Goal: Task Accomplishment & Management: Manage account settings

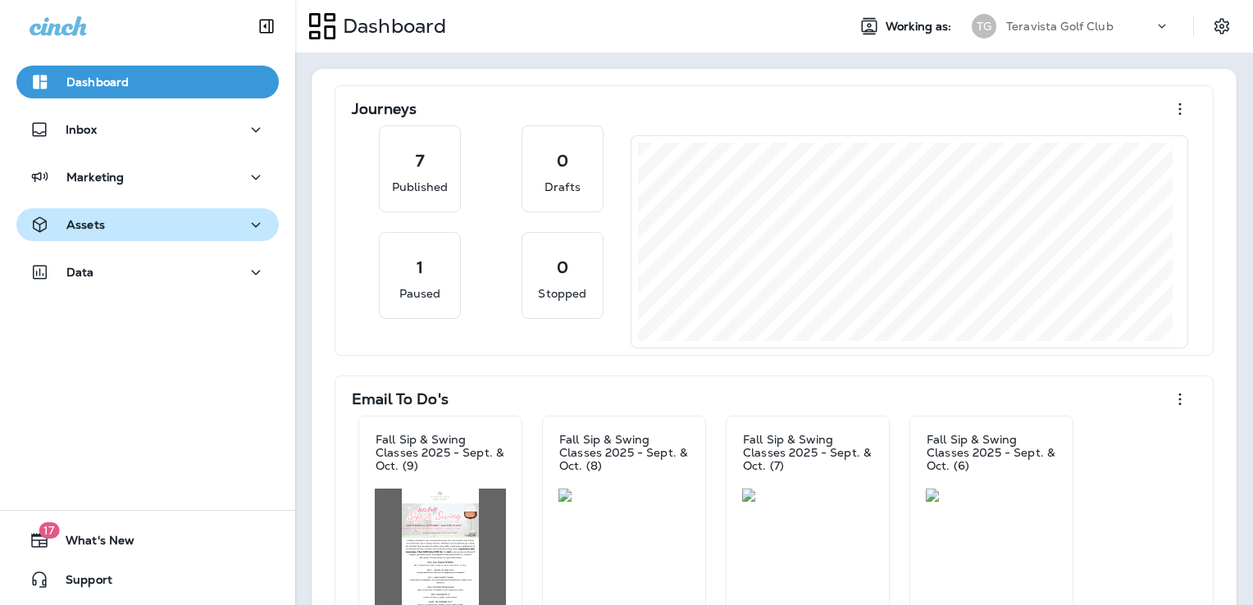
click at [124, 239] on button "Assets" at bounding box center [147, 224] width 262 height 33
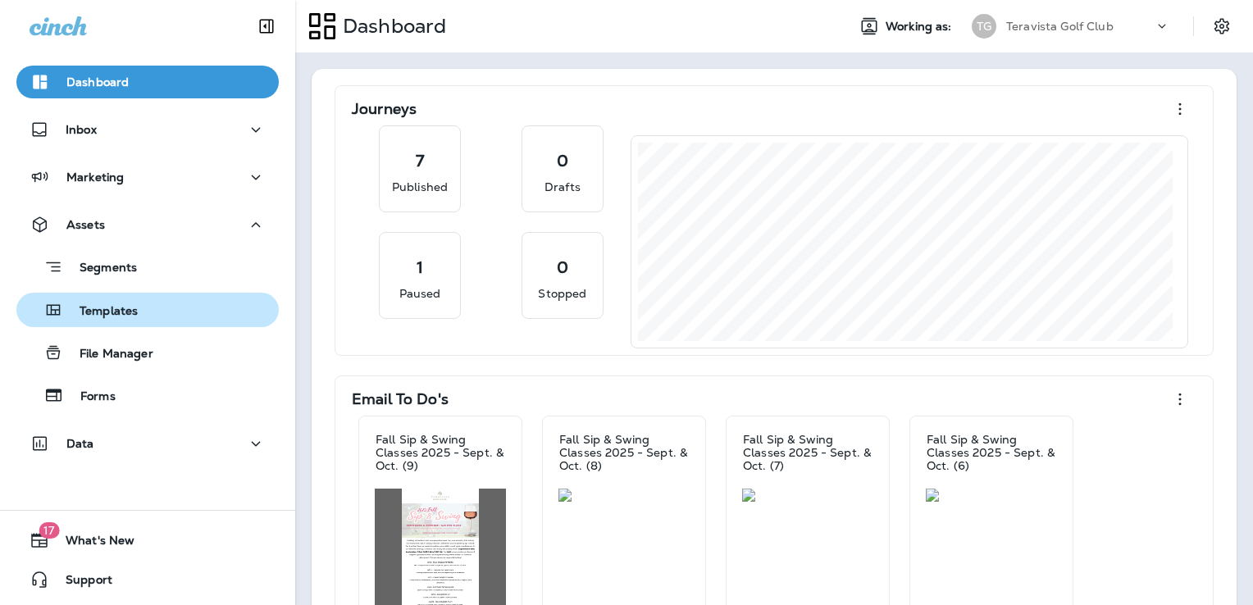
click at [131, 313] on p "Templates" at bounding box center [100, 312] width 75 height 16
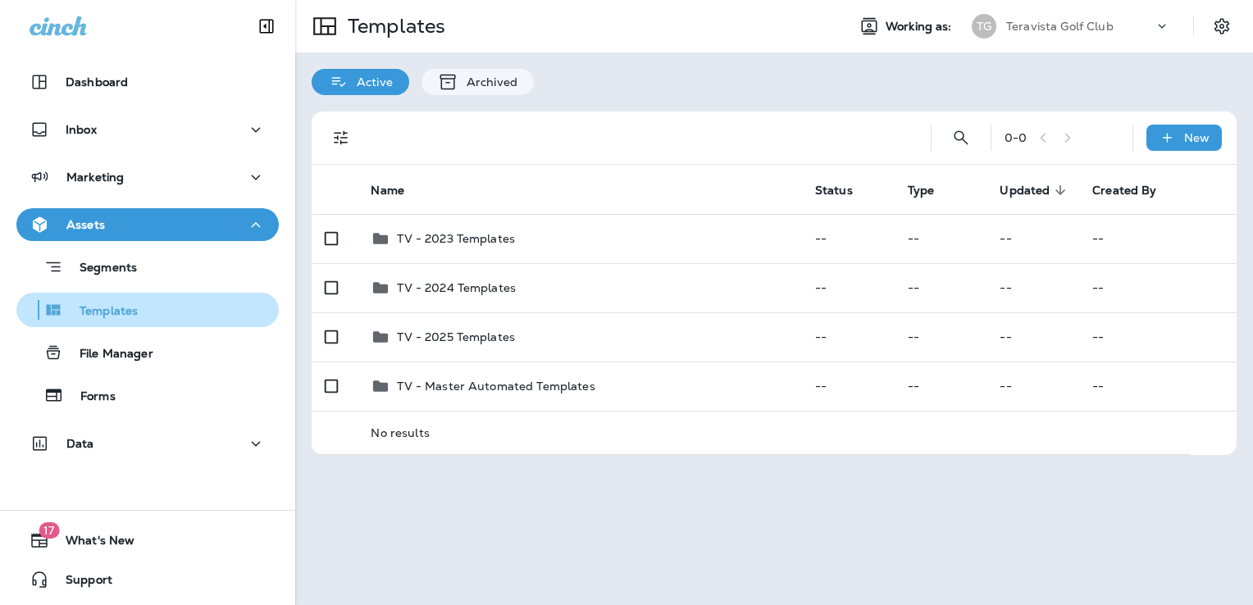
drag, startPoint x: 147, startPoint y: 353, endPoint x: 103, endPoint y: 313, distance: 59.3
click at [103, 313] on p "Templates" at bounding box center [100, 312] width 75 height 16
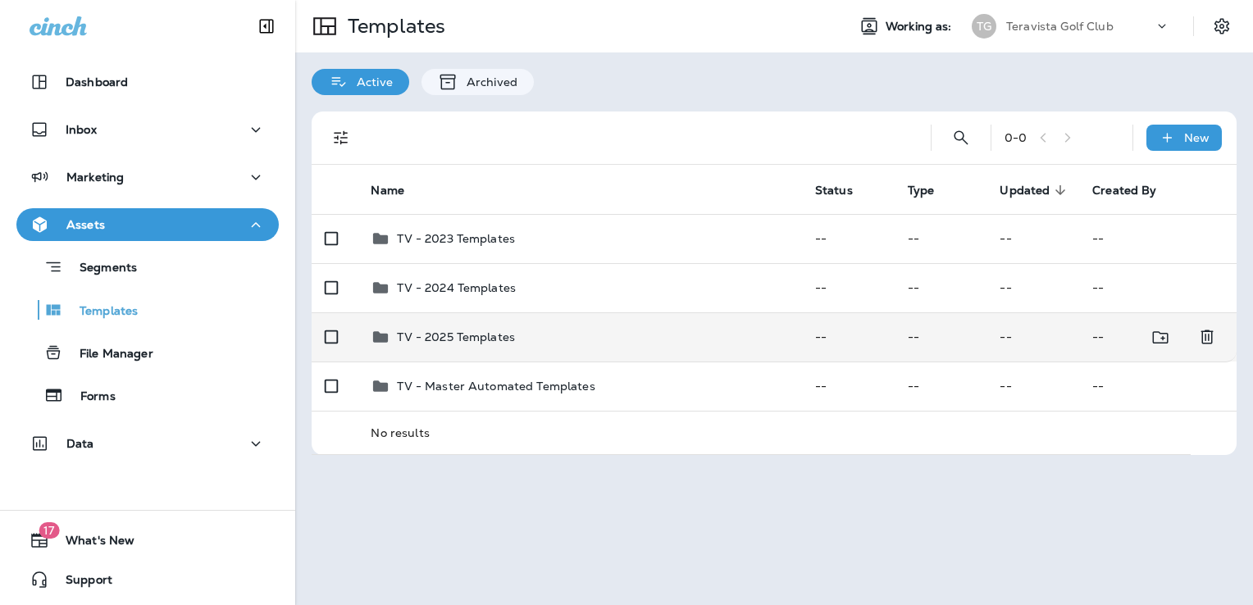
click at [550, 343] on div "TV - 2025 Templates" at bounding box center [580, 337] width 418 height 20
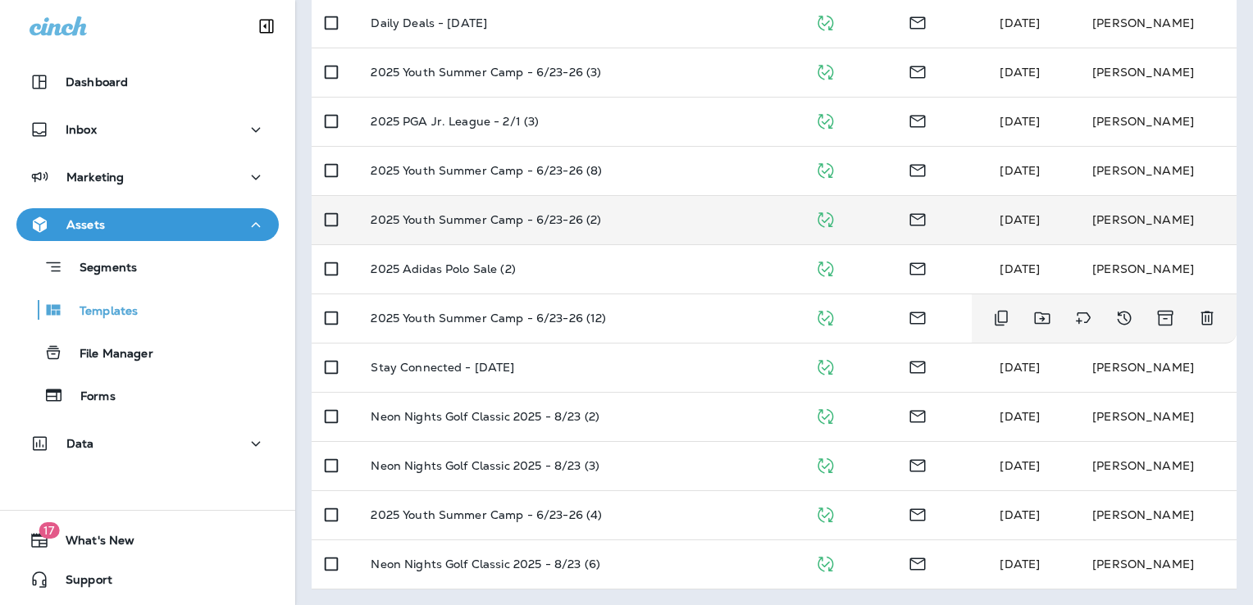
scroll to position [609, 0]
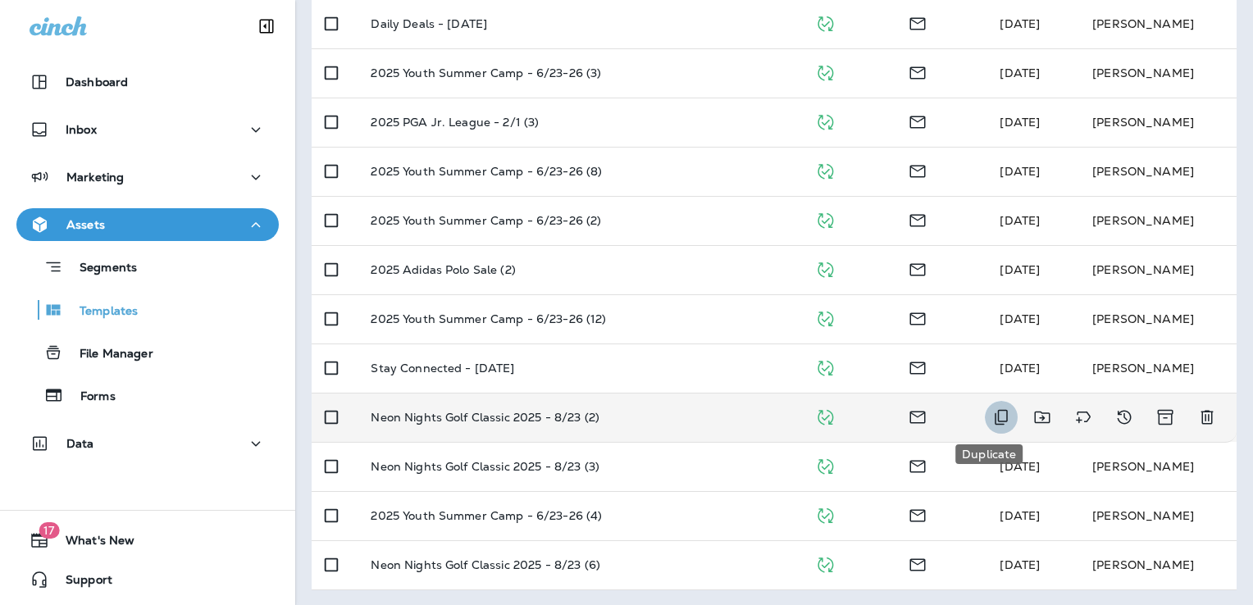
click at [995, 422] on icon "Duplicate" at bounding box center [1002, 418] width 20 height 20
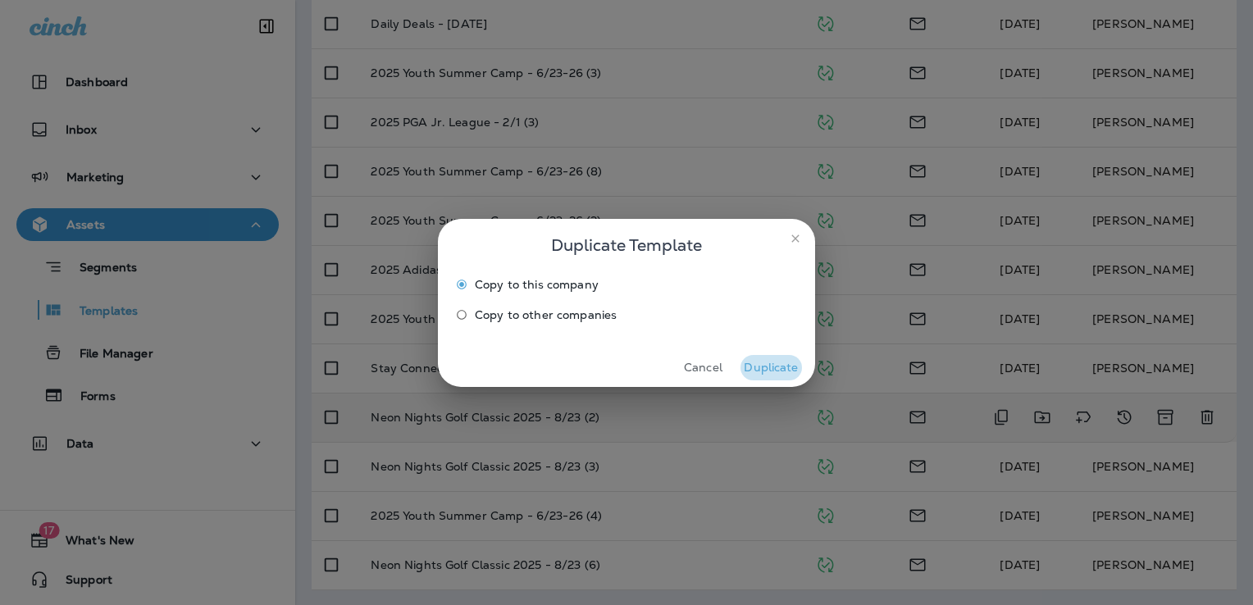
click at [785, 371] on button "Duplicate" at bounding box center [772, 367] width 62 height 25
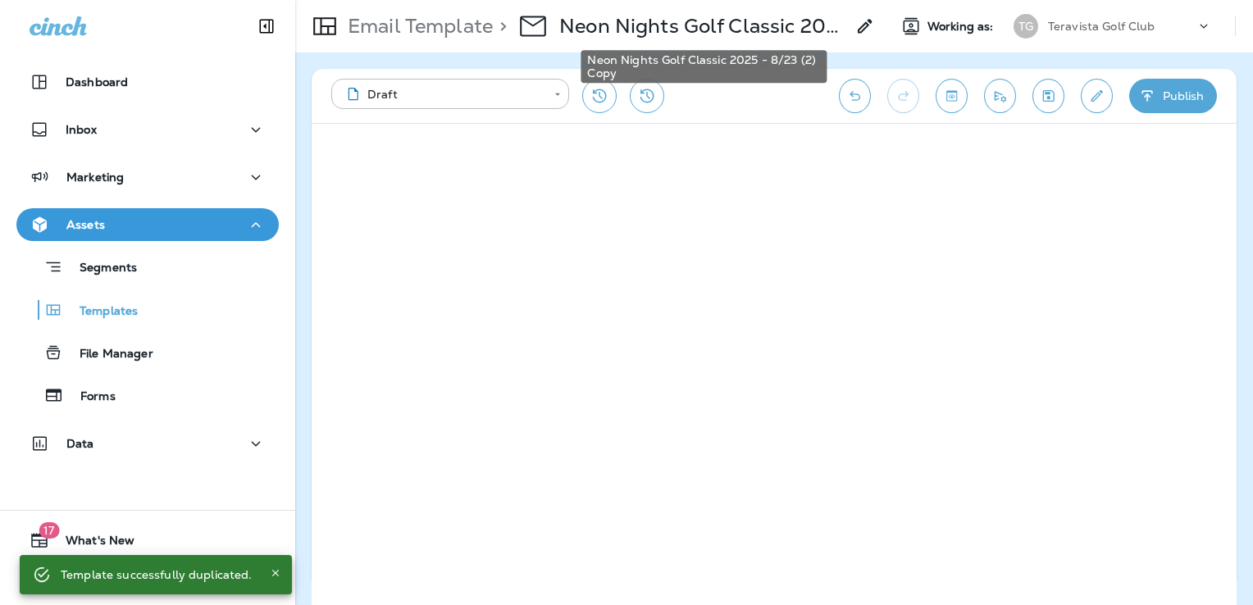
click at [679, 22] on p "Neon Nights Golf Classic 2025 - 8/23 (2) Copy" at bounding box center [702, 26] width 286 height 25
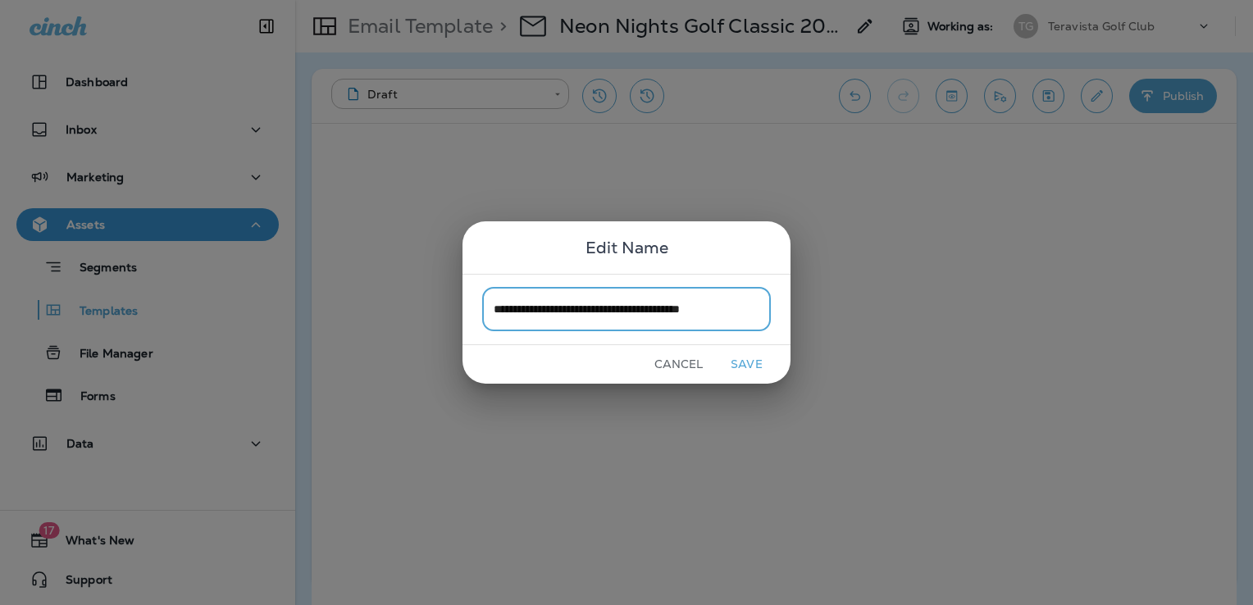
click at [546, 311] on input "**********" at bounding box center [626, 309] width 289 height 43
click at [716, 305] on input "**********" at bounding box center [626, 309] width 289 height 43
type input "**********"
click at [755, 359] on button "Save" at bounding box center [747, 364] width 62 height 25
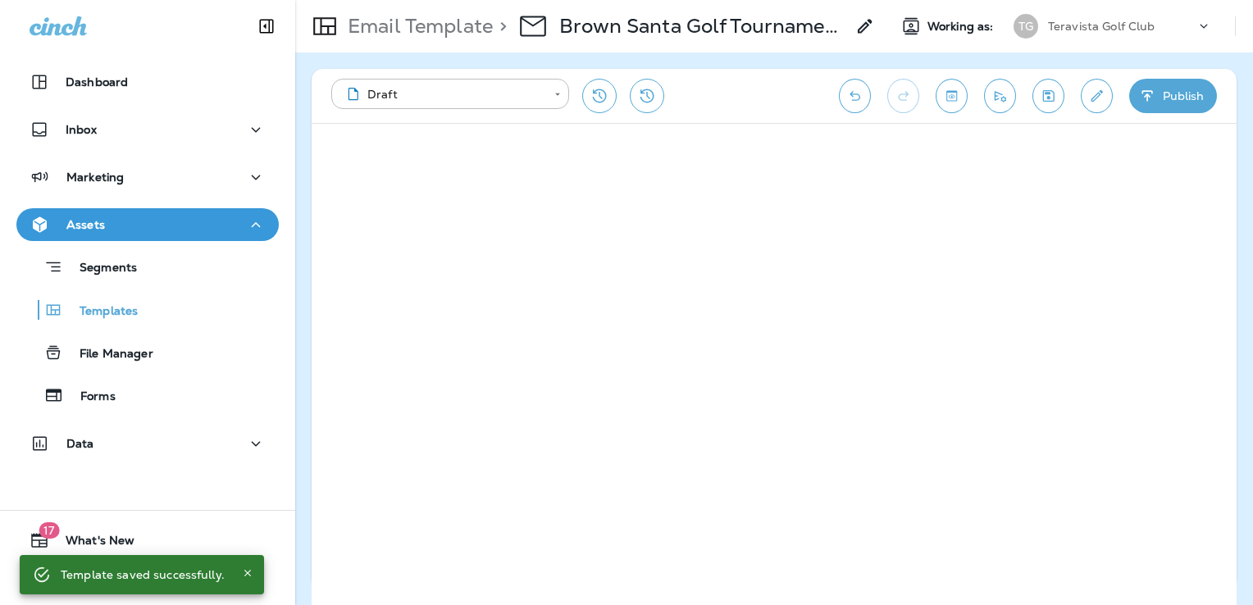
click at [1052, 90] on icon "Save" at bounding box center [1048, 95] width 11 height 11
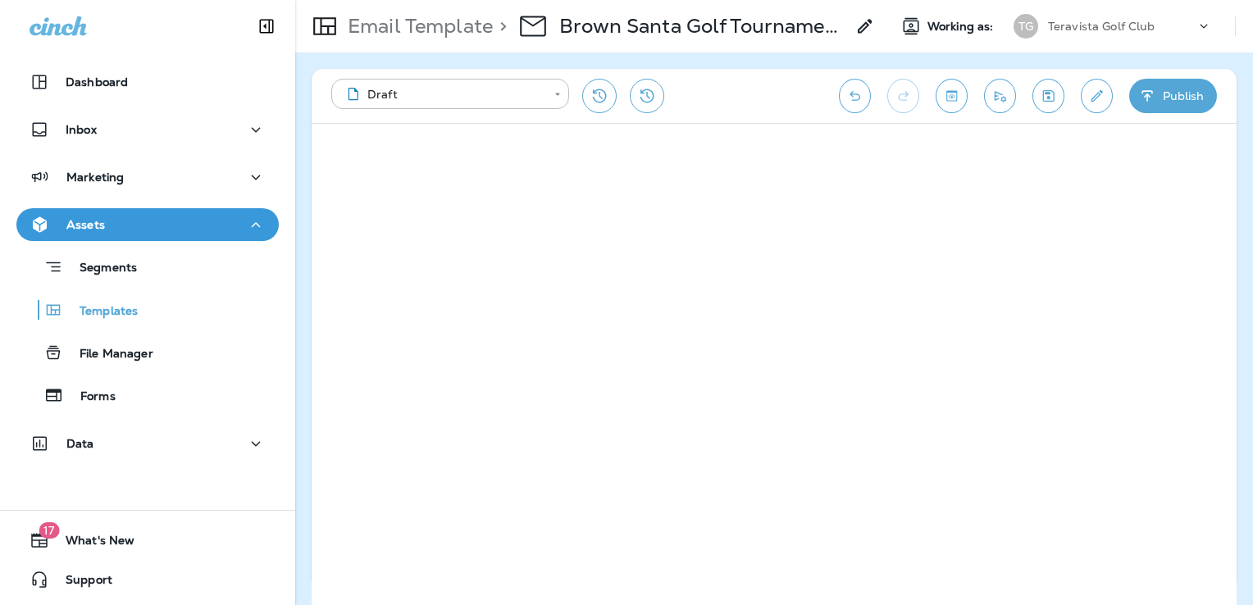
click at [1048, 89] on icon "Save" at bounding box center [1048, 96] width 17 height 16
click at [1093, 102] on icon "Edit details" at bounding box center [1097, 96] width 17 height 16
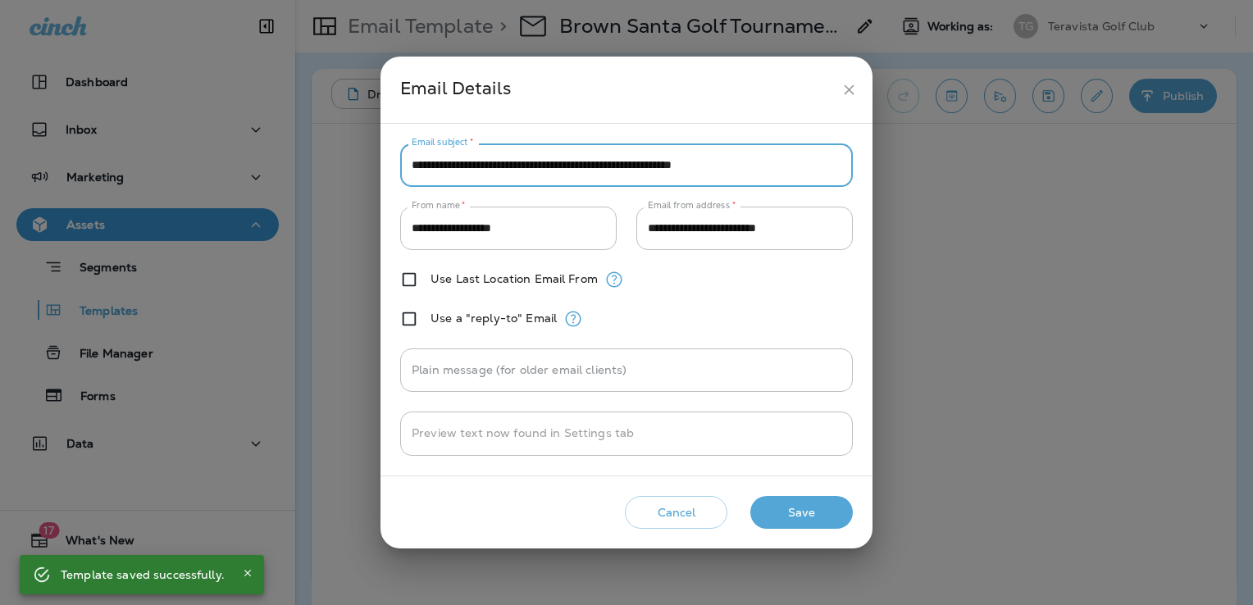
click at [660, 169] on input "**********" at bounding box center [626, 165] width 453 height 43
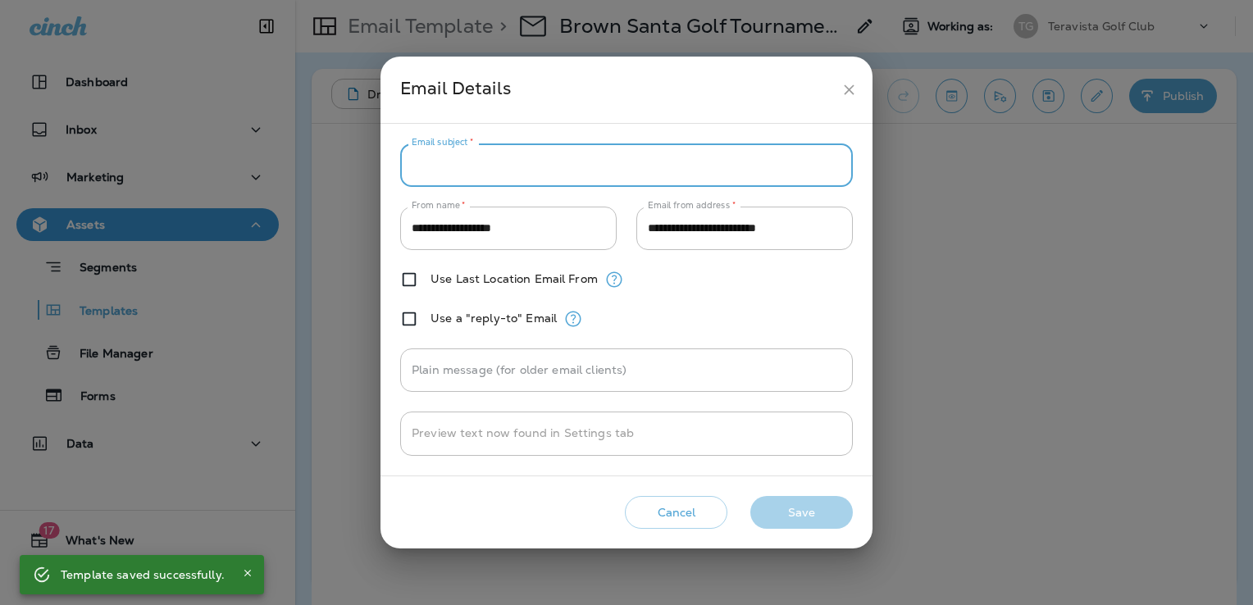
paste input "**********"
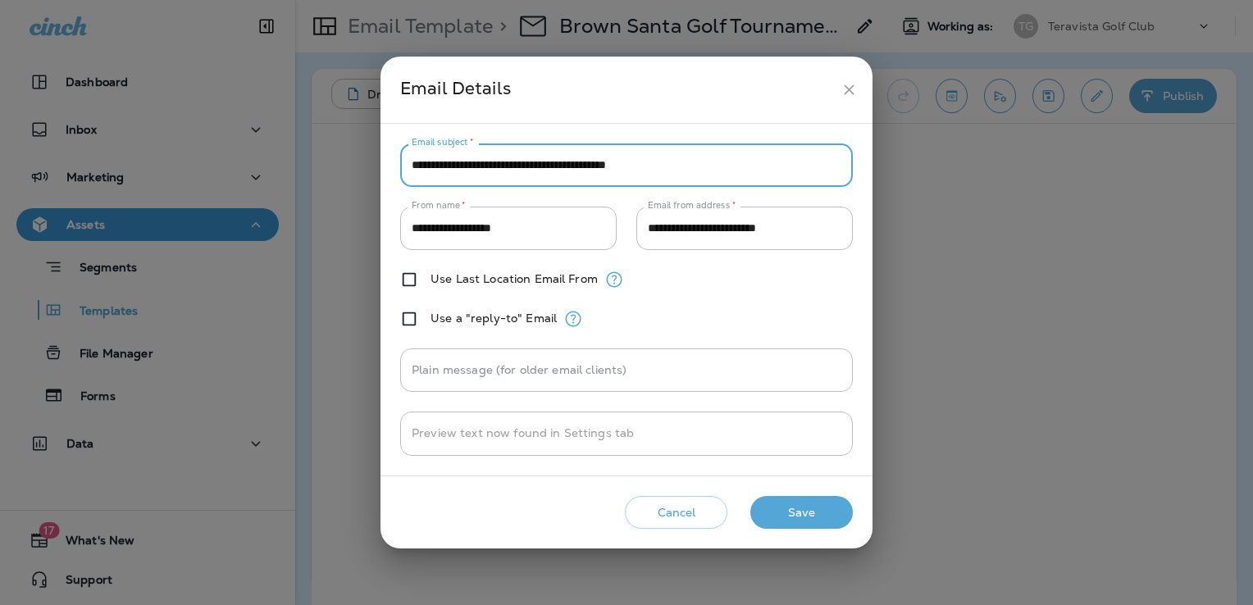
type input "**********"
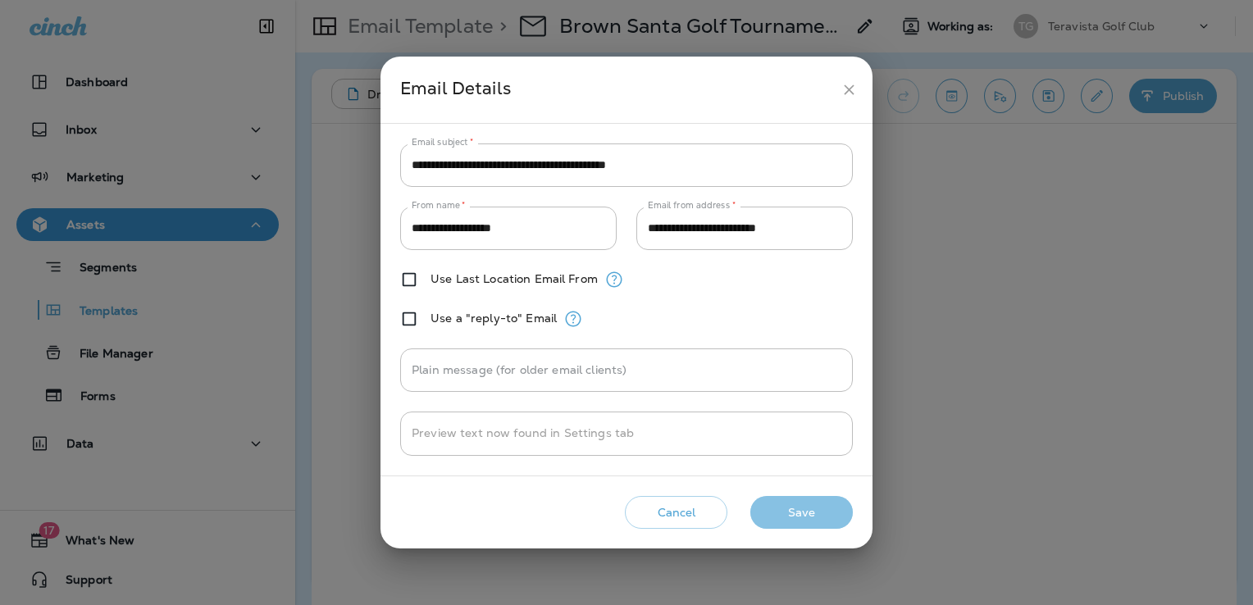
click at [848, 509] on button "Save" at bounding box center [802, 513] width 103 height 34
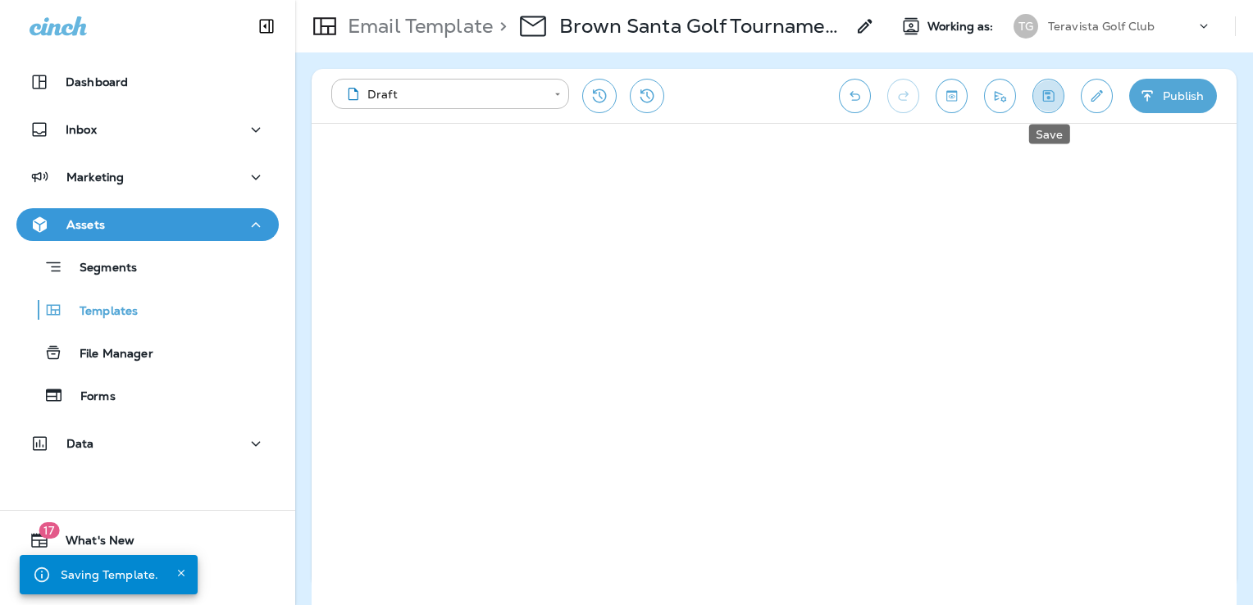
click at [1060, 99] on button "Save" at bounding box center [1049, 96] width 32 height 34
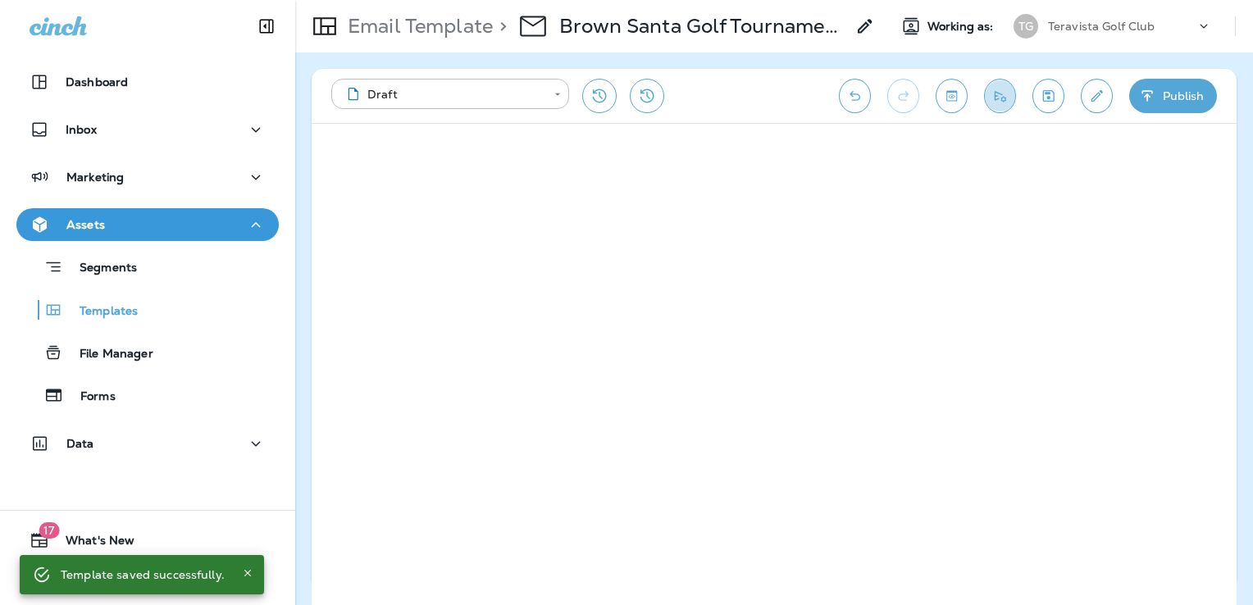
click at [1001, 85] on button "Send test email" at bounding box center [1000, 96] width 32 height 34
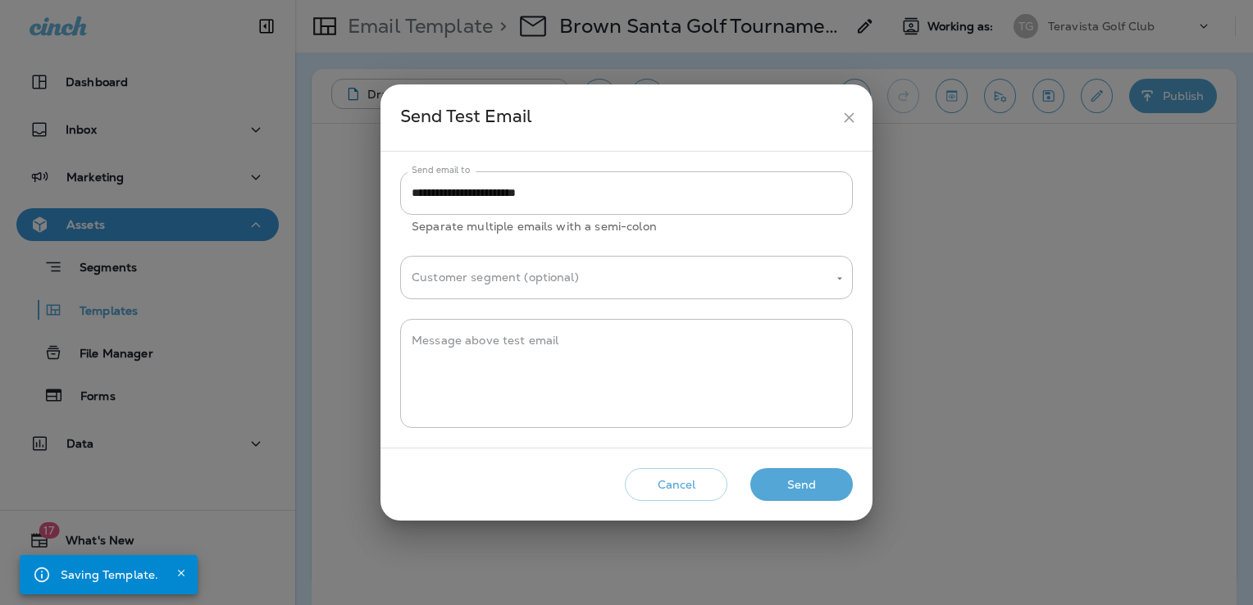
click at [812, 487] on button "Send" at bounding box center [802, 485] width 103 height 34
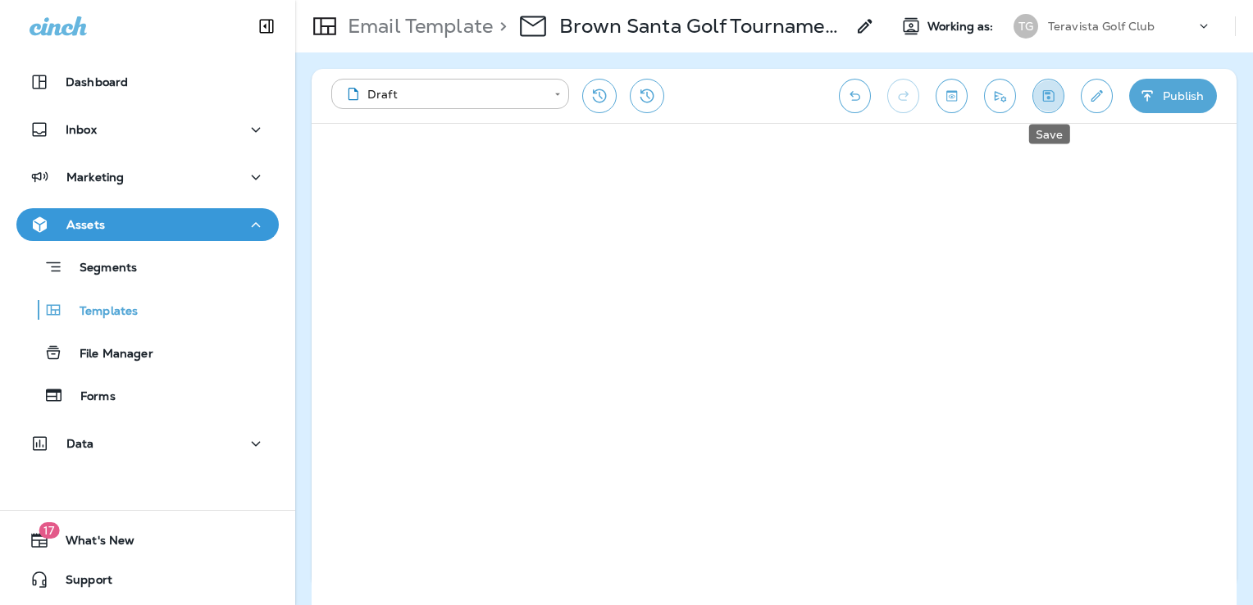
click at [1043, 101] on icon "Save" at bounding box center [1048, 96] width 17 height 16
click at [1007, 97] on icon "Send test email" at bounding box center [1000, 96] width 17 height 16
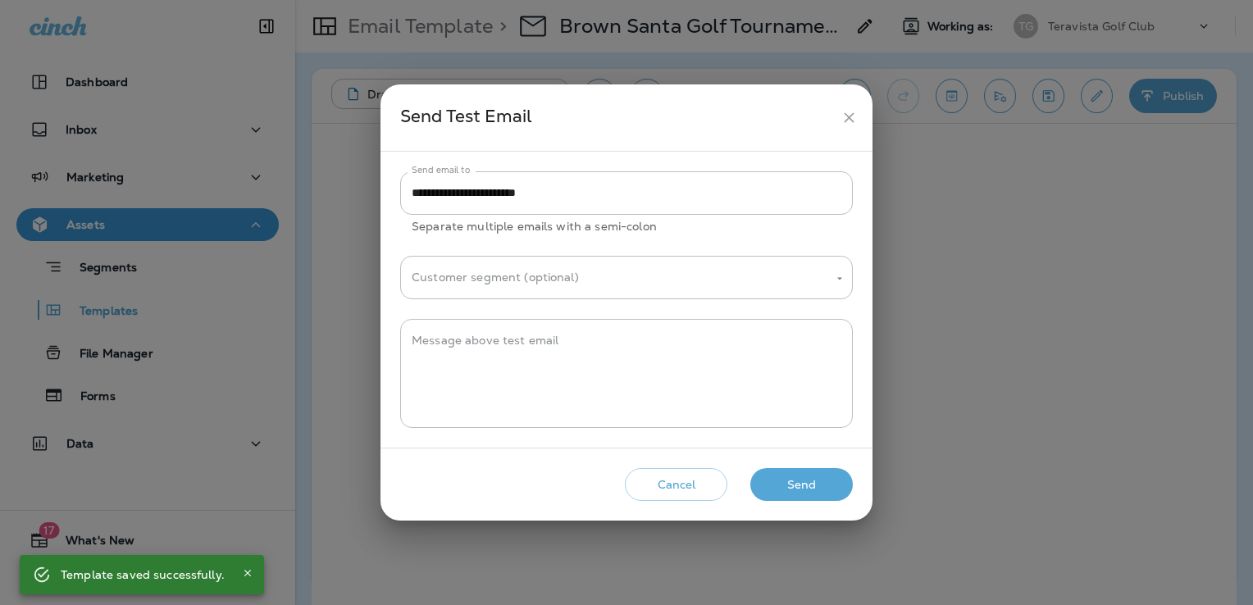
click at [815, 495] on button "Send" at bounding box center [802, 485] width 103 height 34
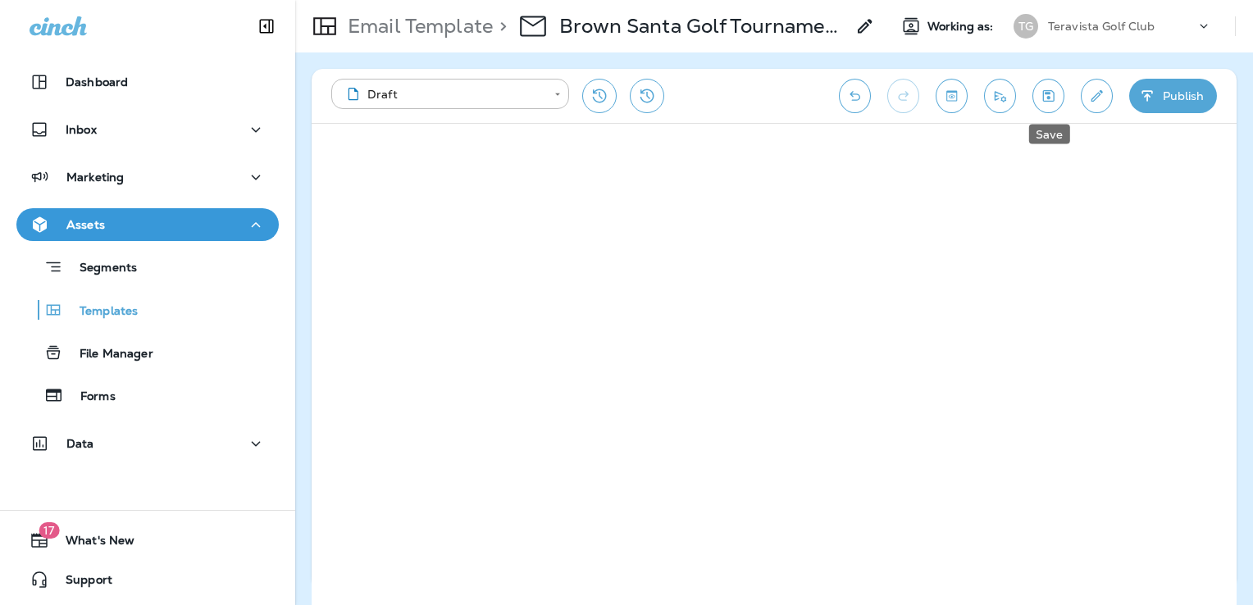
click at [1057, 94] on button "Save" at bounding box center [1049, 96] width 32 height 34
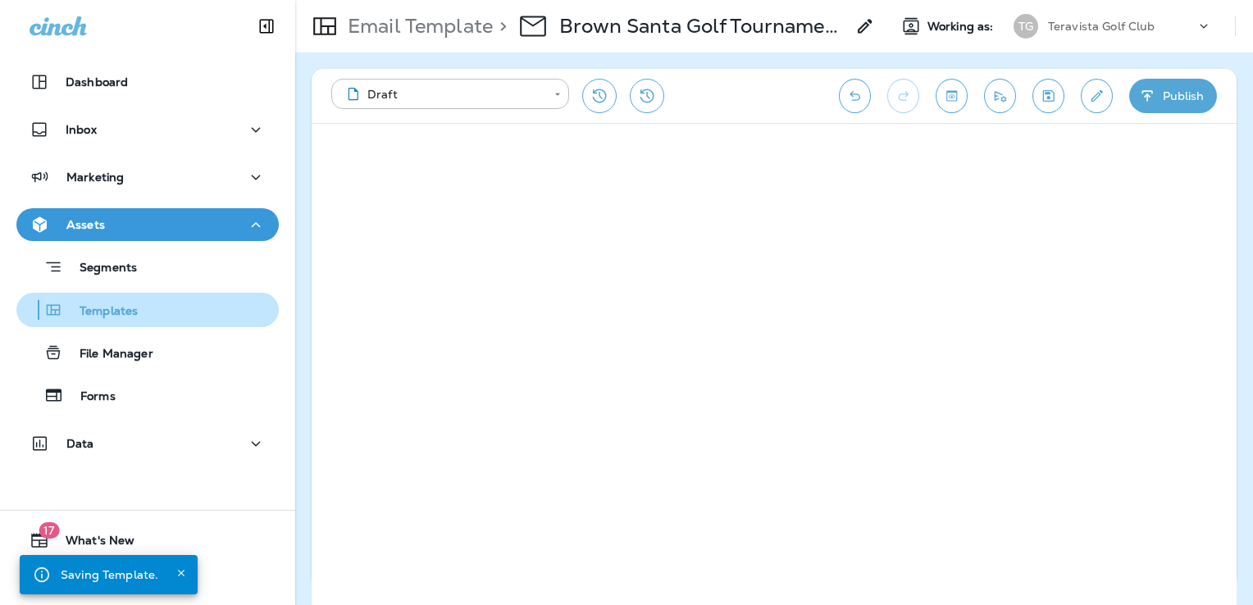
click at [161, 313] on div "Templates" at bounding box center [147, 310] width 249 height 25
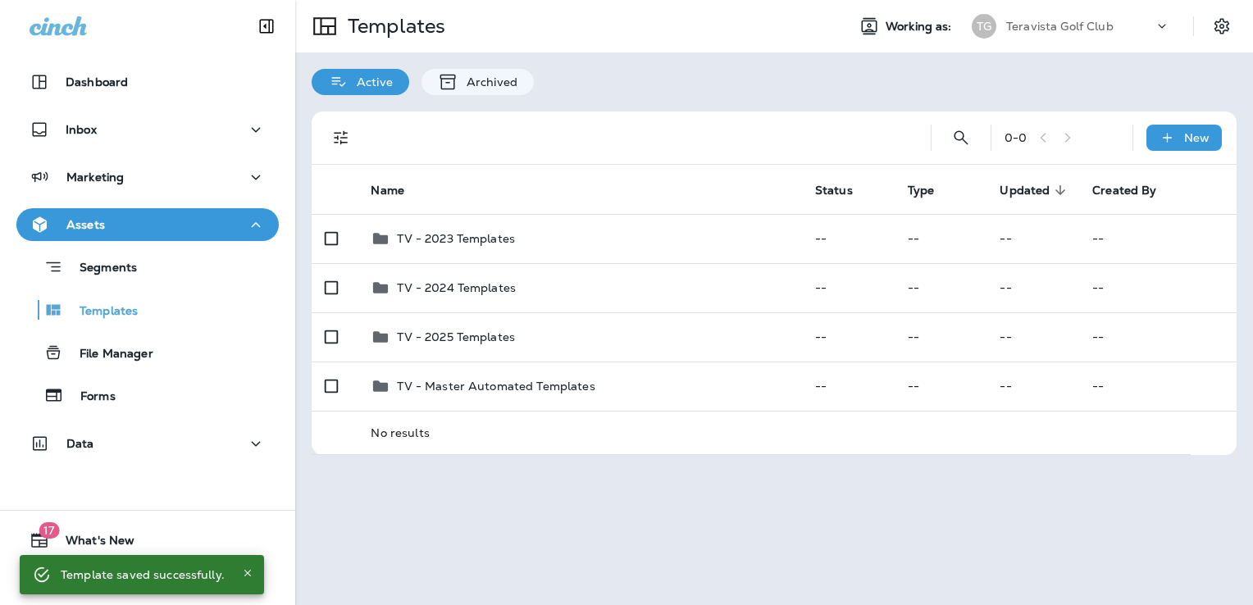
click at [1100, 28] on p "Teravista Golf Club" at bounding box center [1060, 26] width 107 height 13
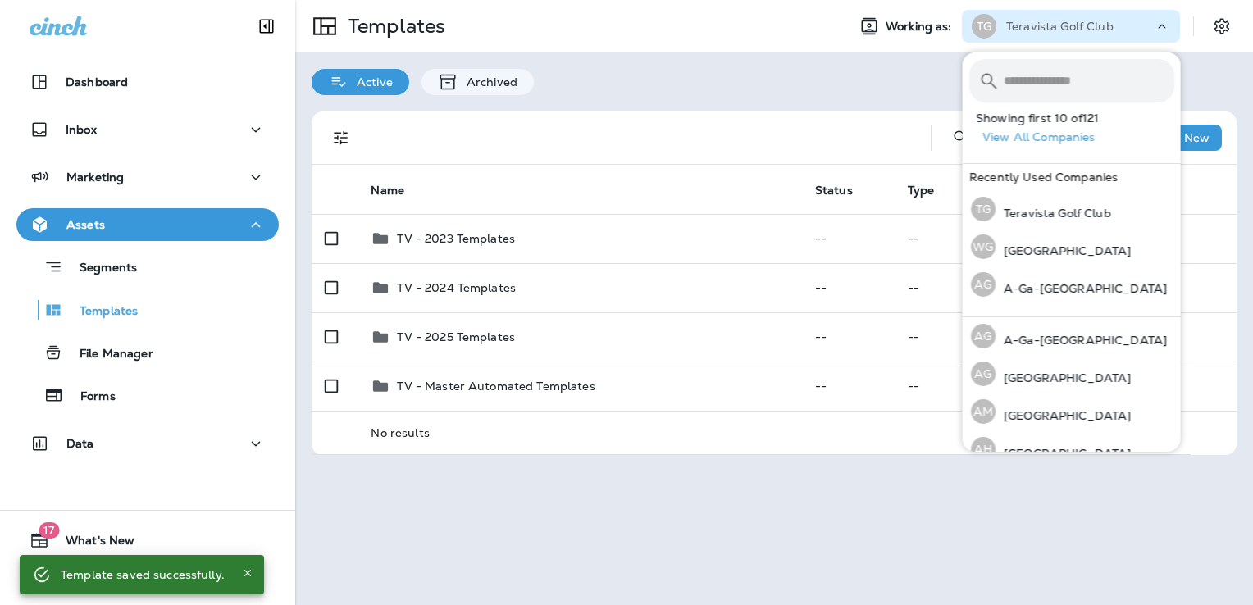
click at [1057, 77] on input "text" at bounding box center [1089, 80] width 171 height 43
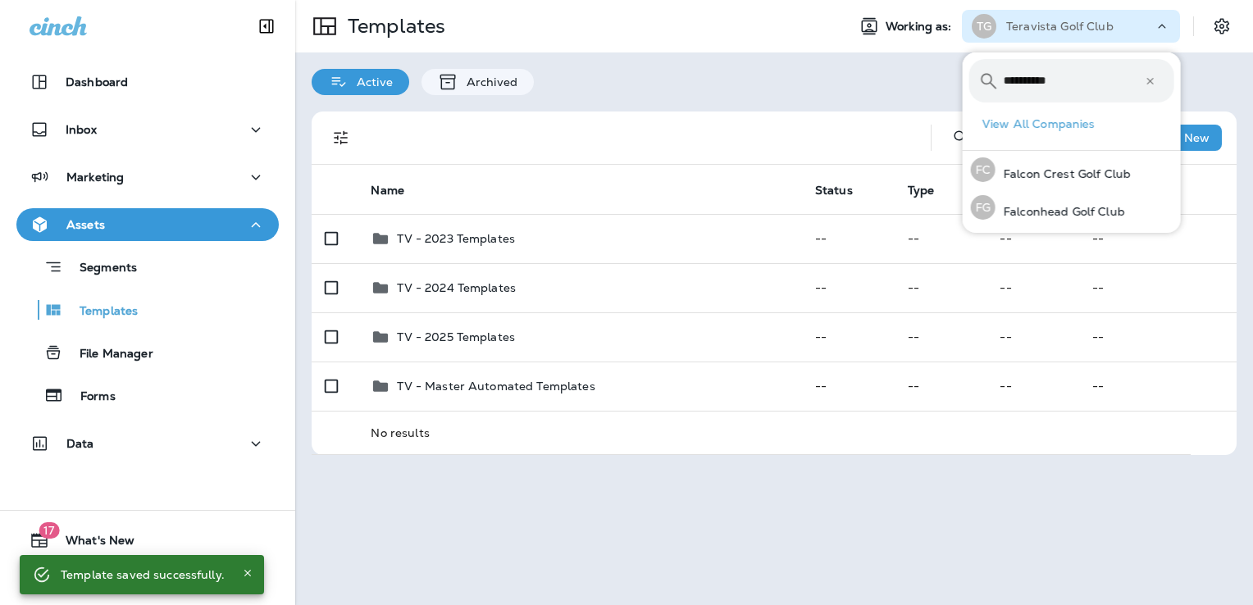
type input "**********"
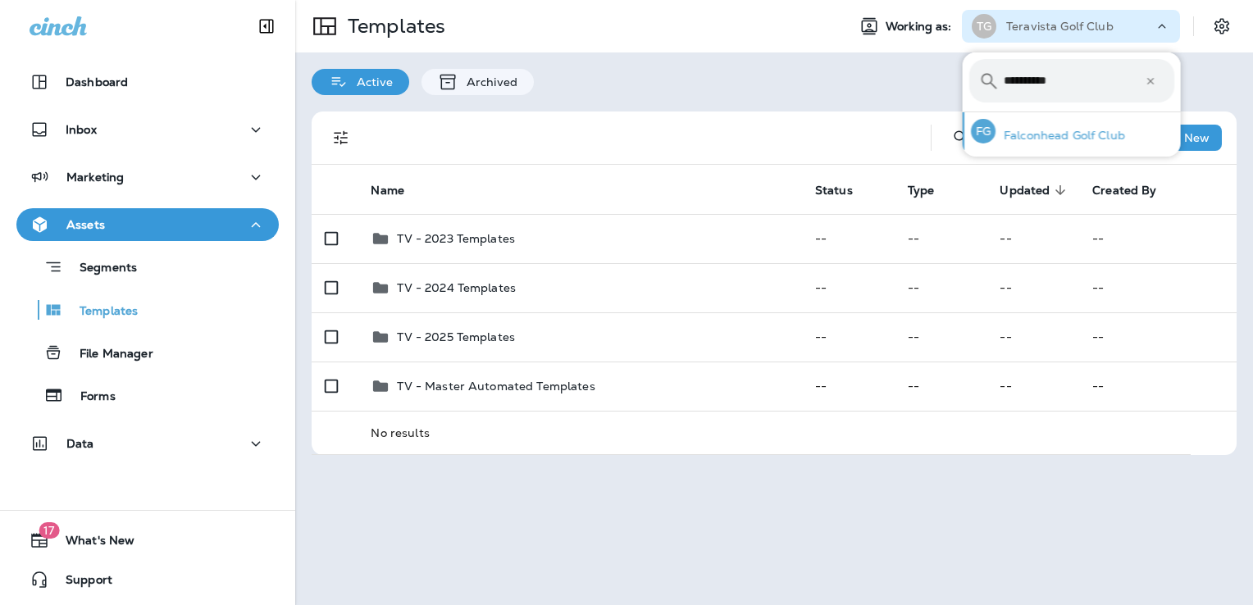
click at [1039, 135] on p "Falconhead Golf Club" at bounding box center [1061, 135] width 130 height 13
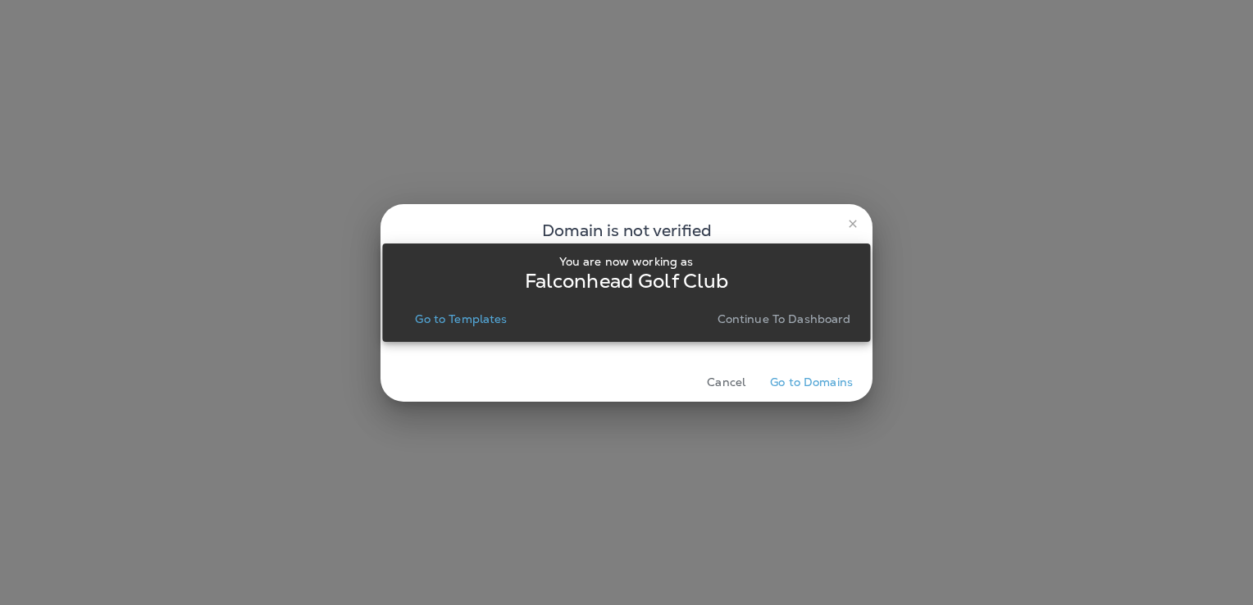
click at [448, 316] on p "Go to Templates" at bounding box center [461, 319] width 92 height 13
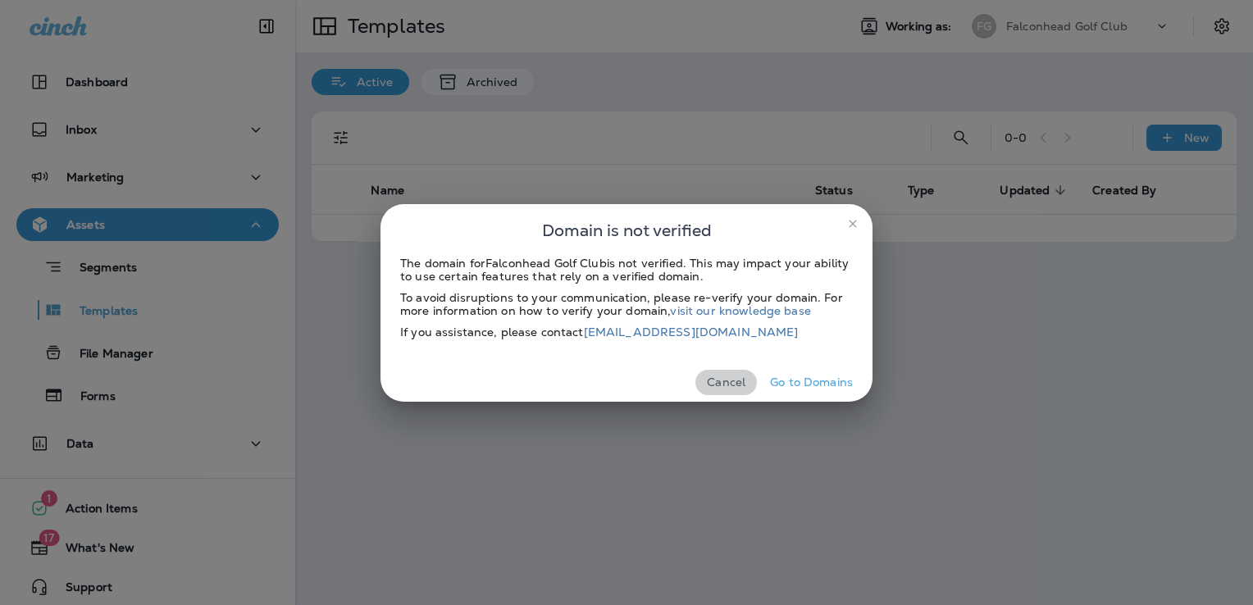
drag, startPoint x: 728, startPoint y: 387, endPoint x: 746, endPoint y: 369, distance: 25.5
click at [728, 386] on button "Cancel" at bounding box center [727, 382] width 62 height 25
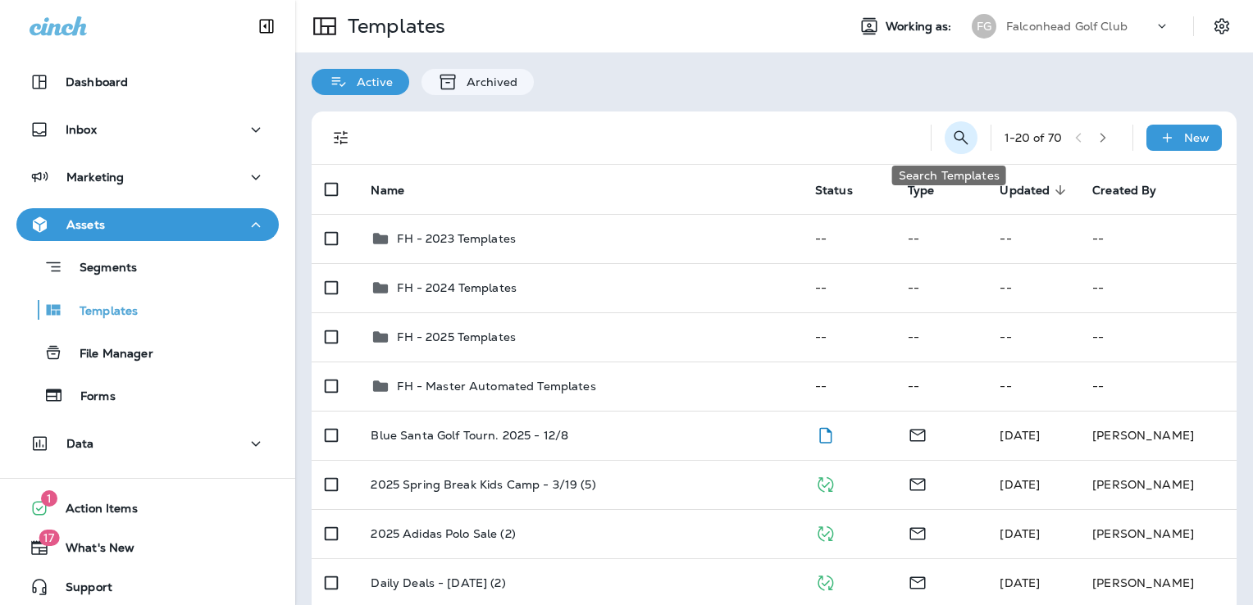
click at [954, 138] on icon "Search Templates" at bounding box center [962, 138] width 20 height 20
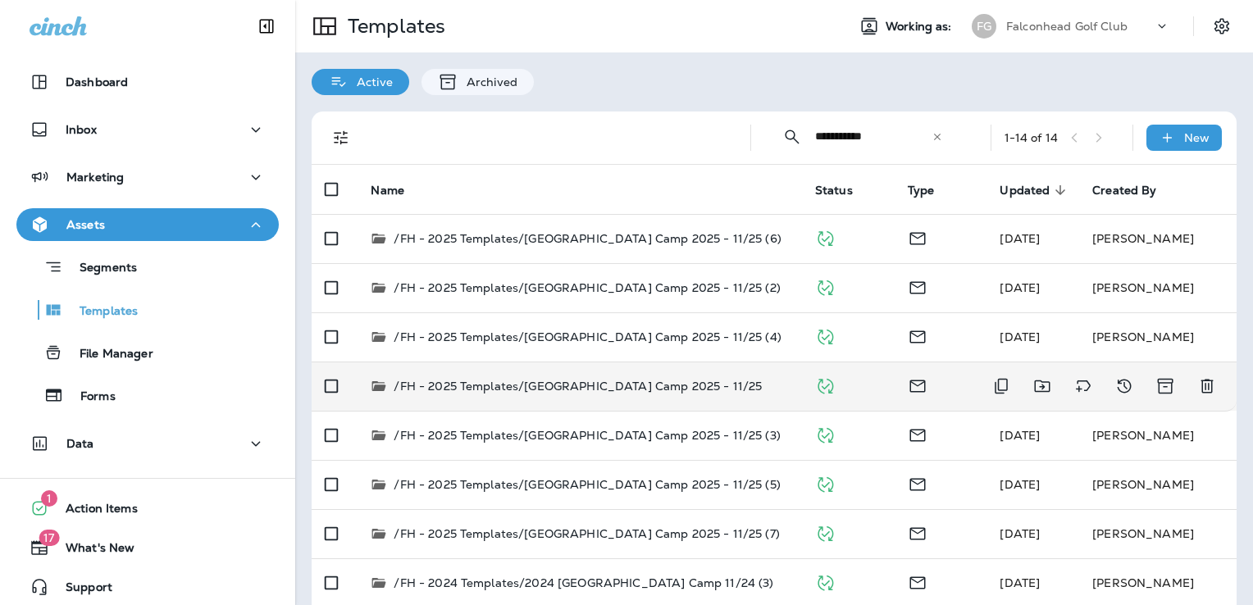
type input "**********"
click at [664, 390] on p "/FH - 2025 Templates/Turkey Camp 2025 - 11/25" at bounding box center [578, 386] width 368 height 16
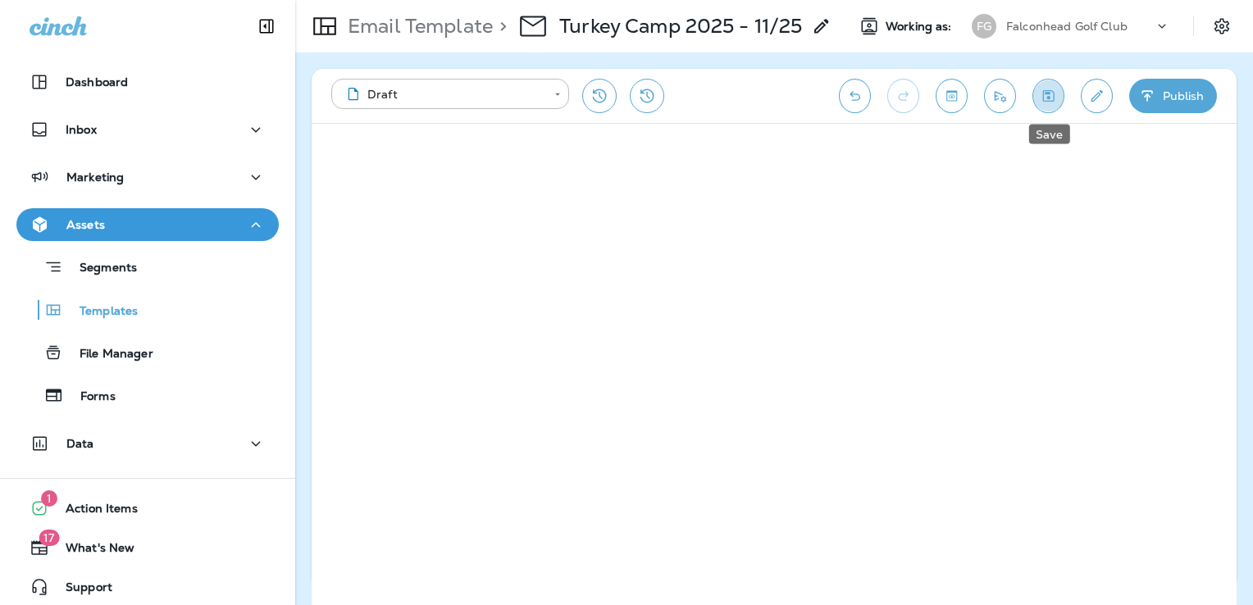
click at [1040, 98] on icon "Save" at bounding box center [1048, 96] width 17 height 16
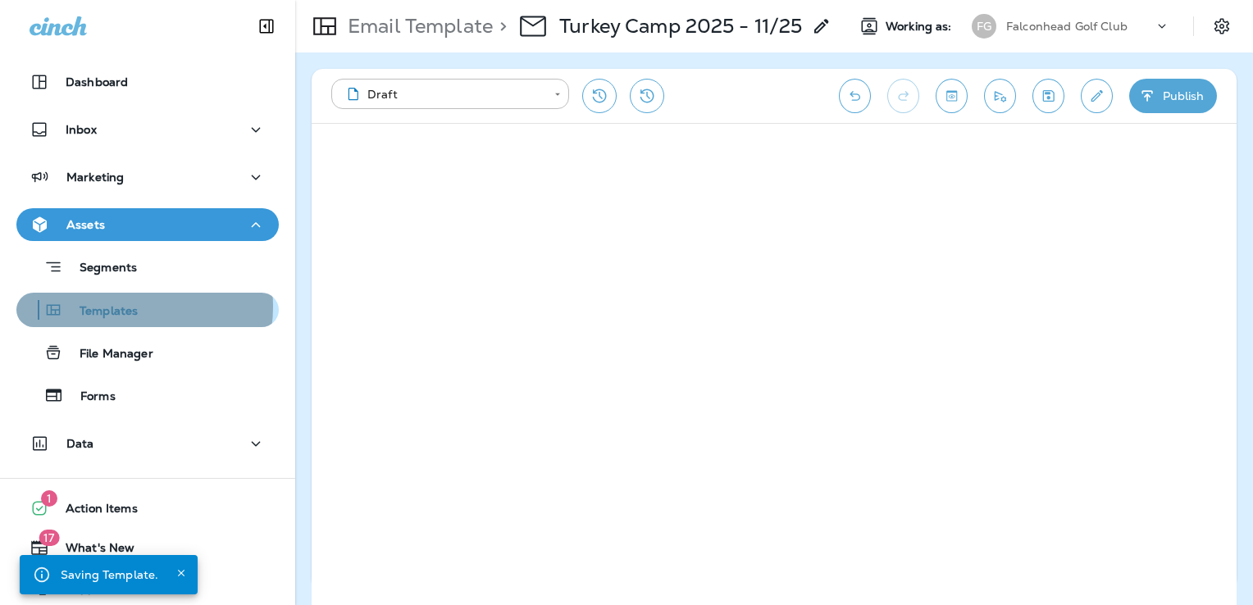
click at [128, 307] on p "Templates" at bounding box center [100, 312] width 75 height 16
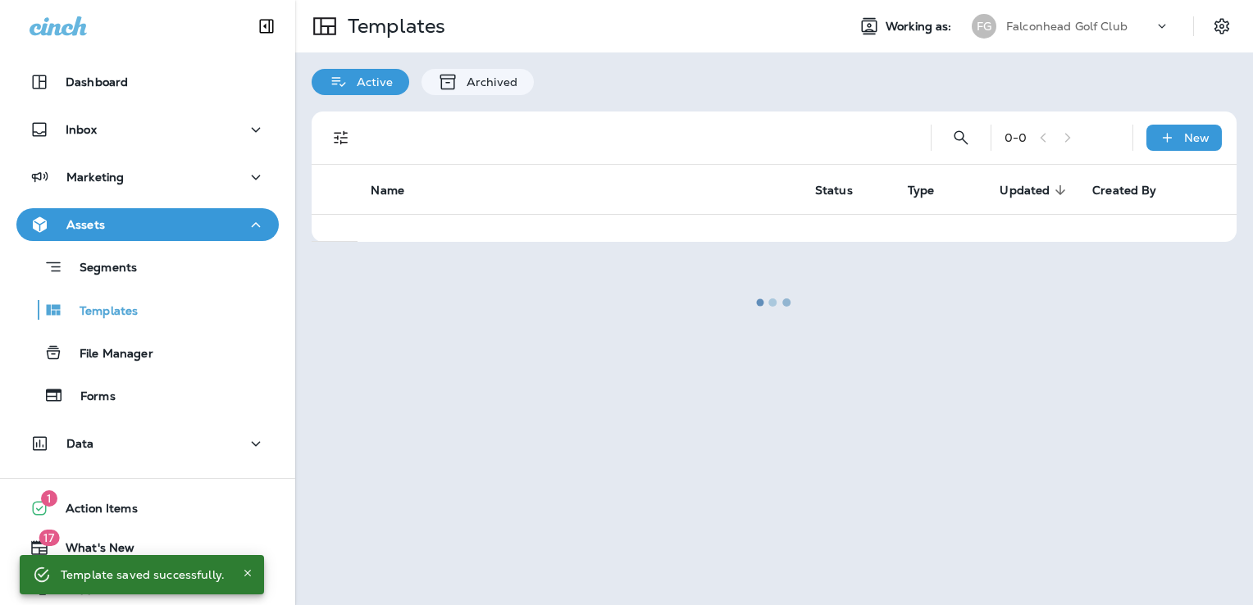
click at [1091, 30] on div at bounding box center [774, 303] width 955 height 602
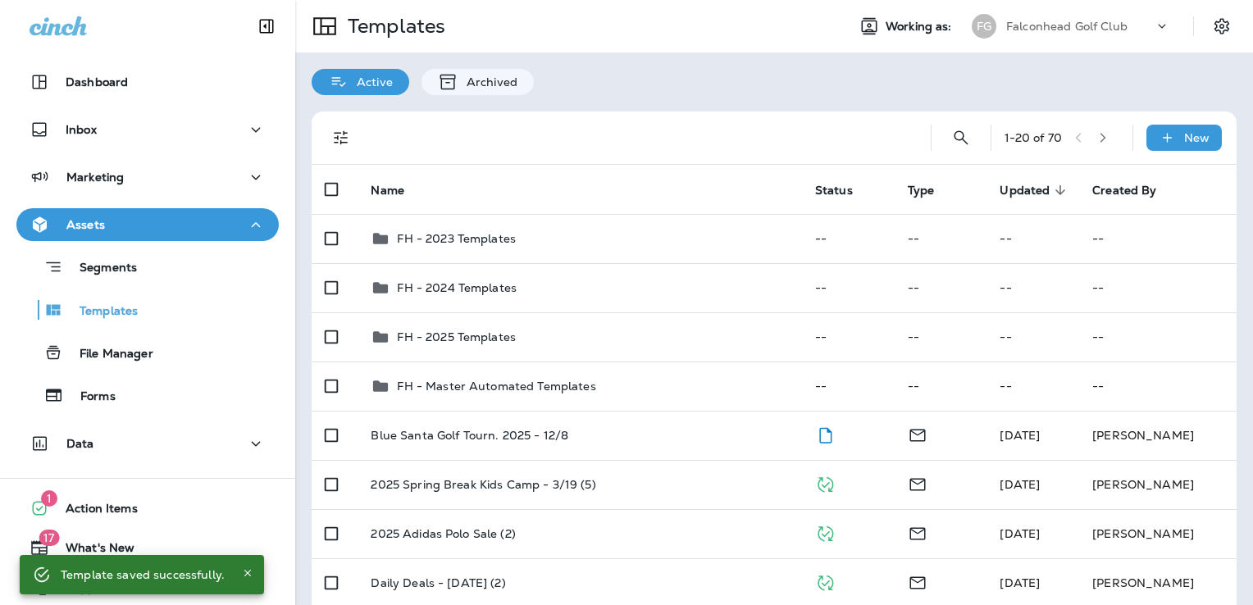
click at [1091, 30] on p "Falconhead Golf Club" at bounding box center [1067, 26] width 121 height 13
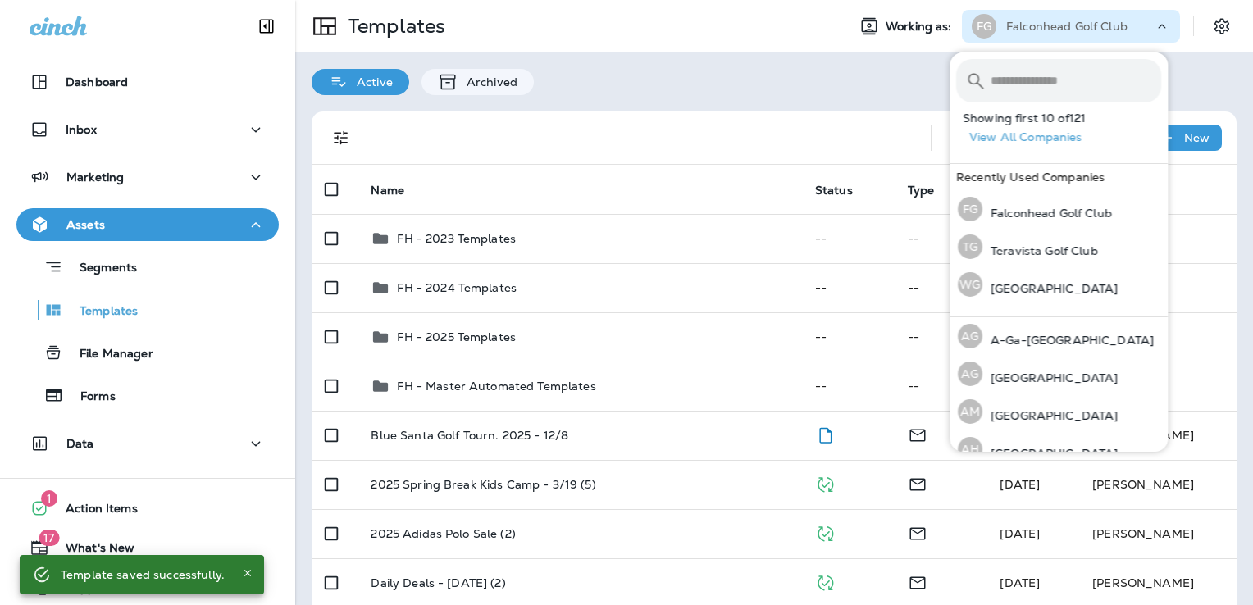
click at [1046, 79] on input "text" at bounding box center [1076, 80] width 171 height 43
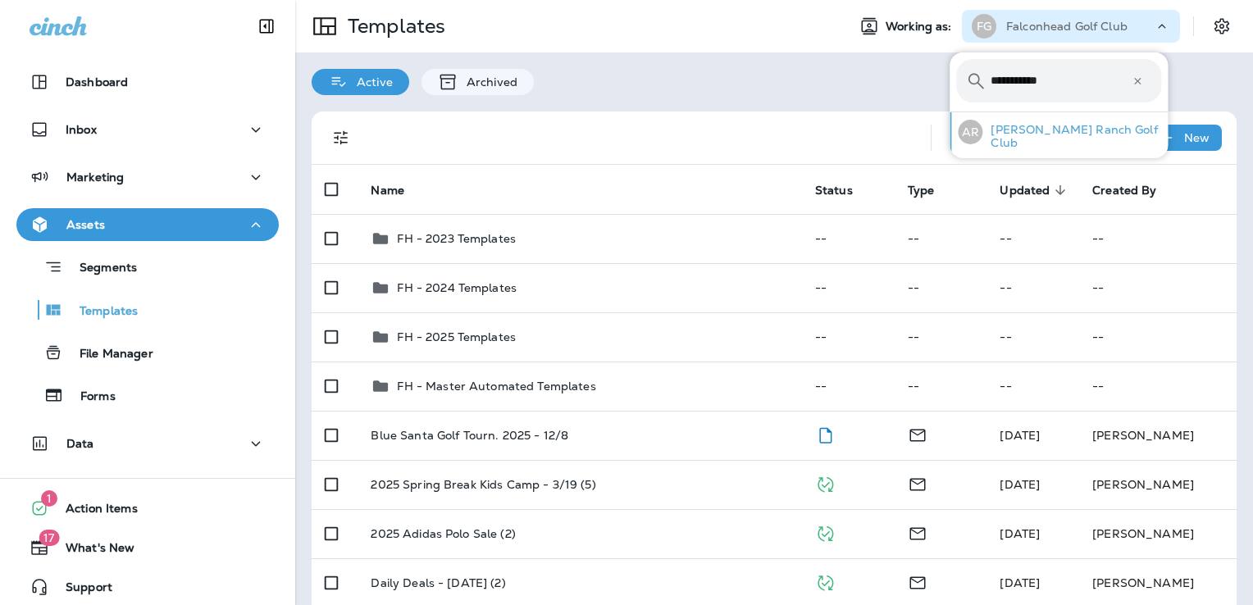
type input "**********"
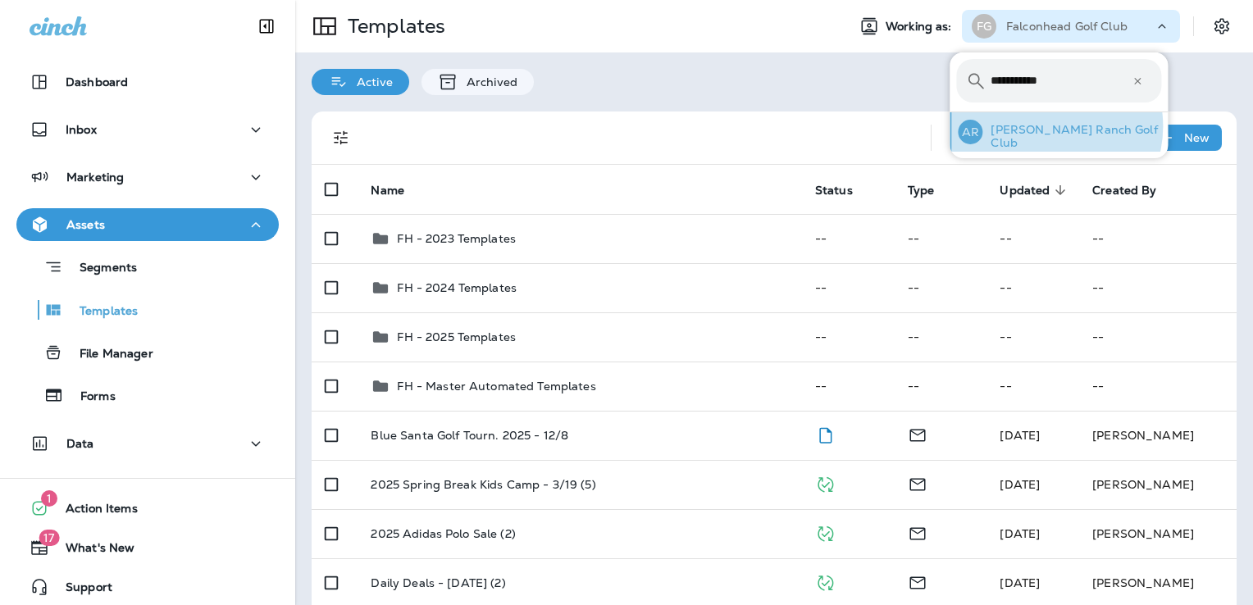
click at [1047, 126] on div "AR Avery Ranch Golf Club" at bounding box center [1060, 131] width 217 height 39
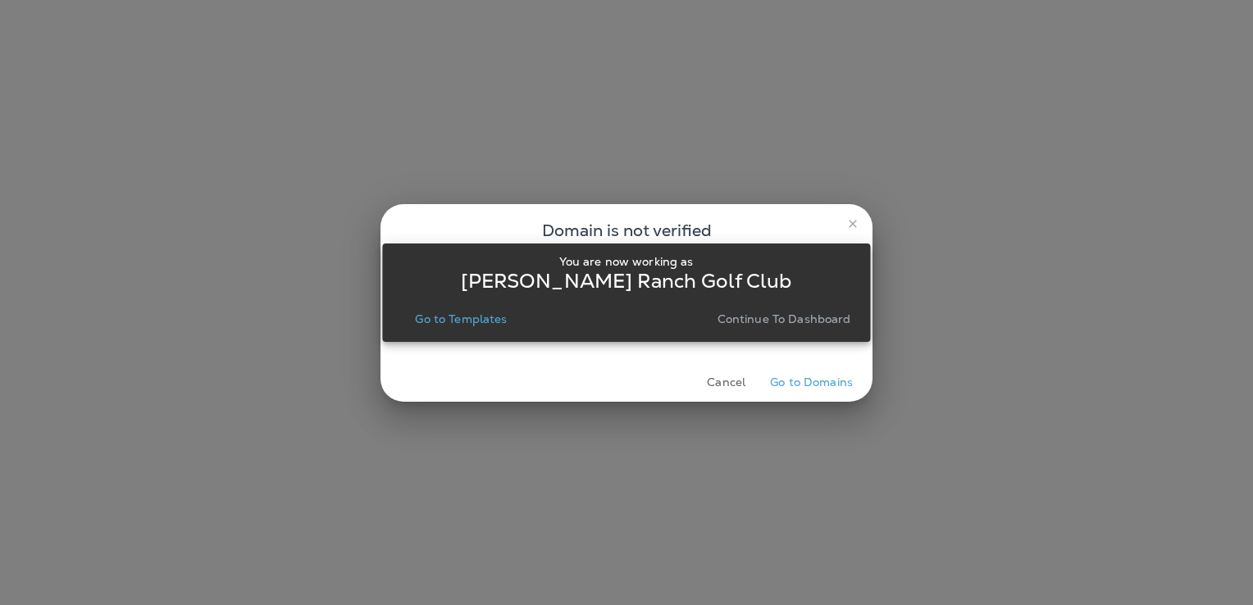
click at [478, 313] on p "Go to Templates" at bounding box center [461, 319] width 92 height 13
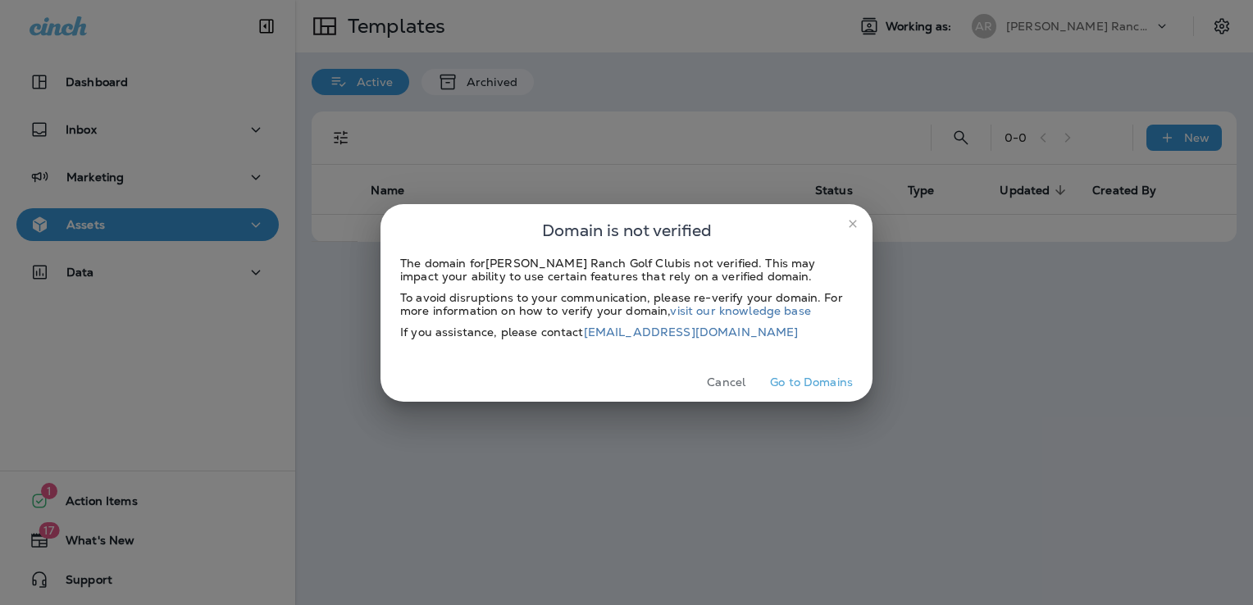
click at [728, 381] on button "Cancel" at bounding box center [727, 382] width 62 height 25
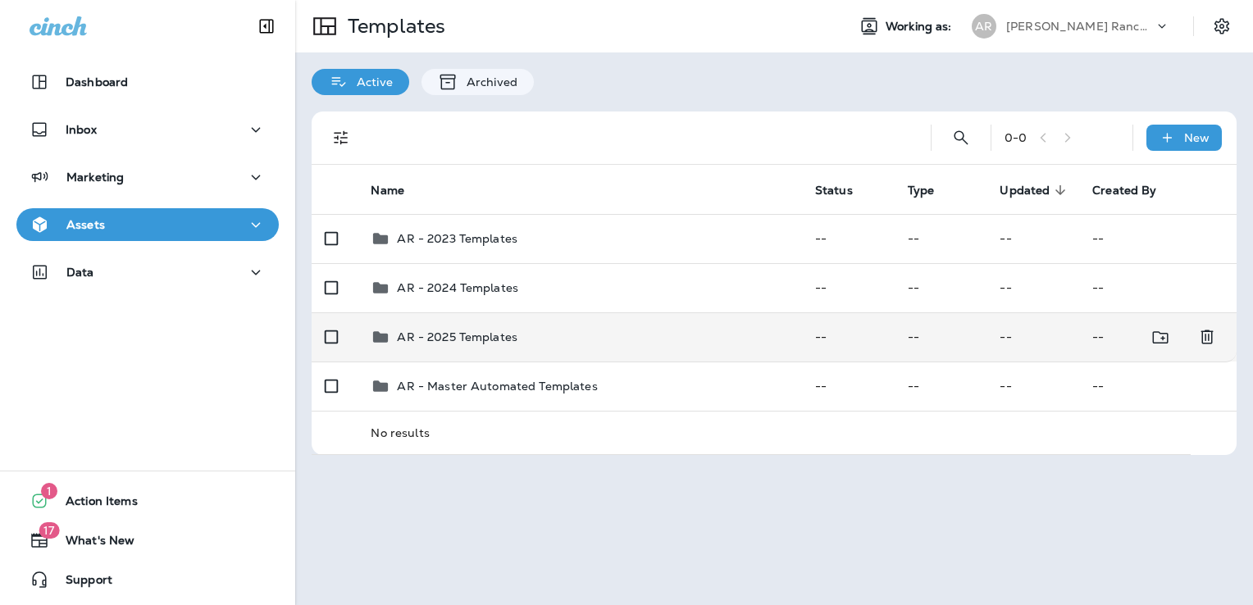
click at [565, 340] on div "AR - 2025 Templates" at bounding box center [580, 337] width 418 height 20
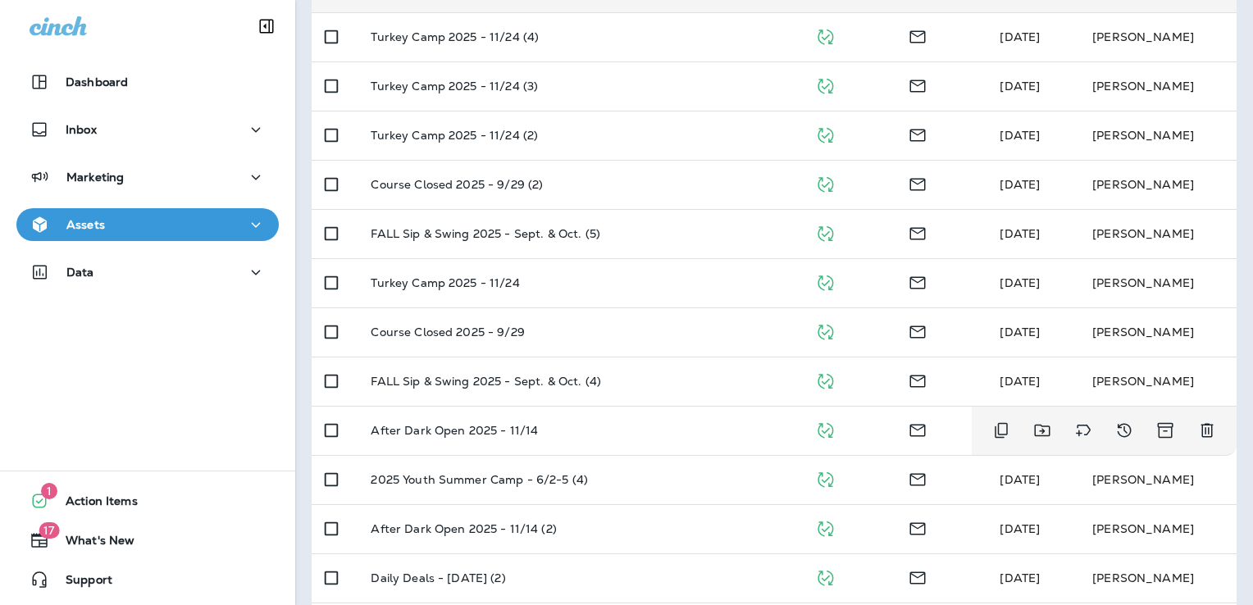
scroll to position [397, 0]
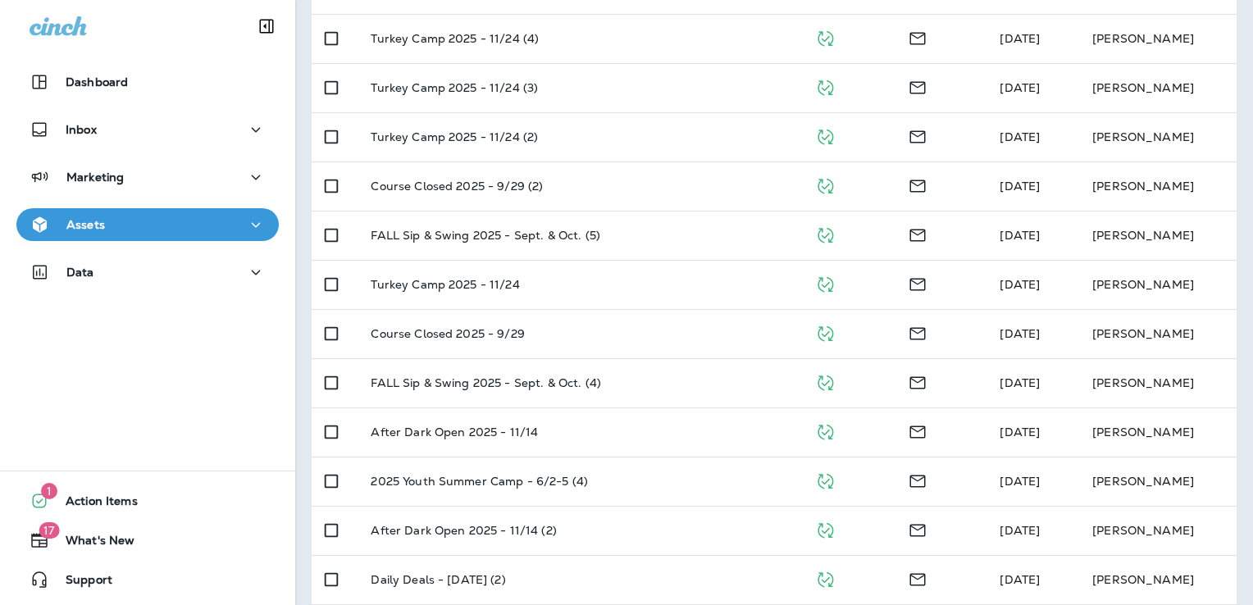
click at [139, 210] on button "Assets" at bounding box center [147, 224] width 262 height 33
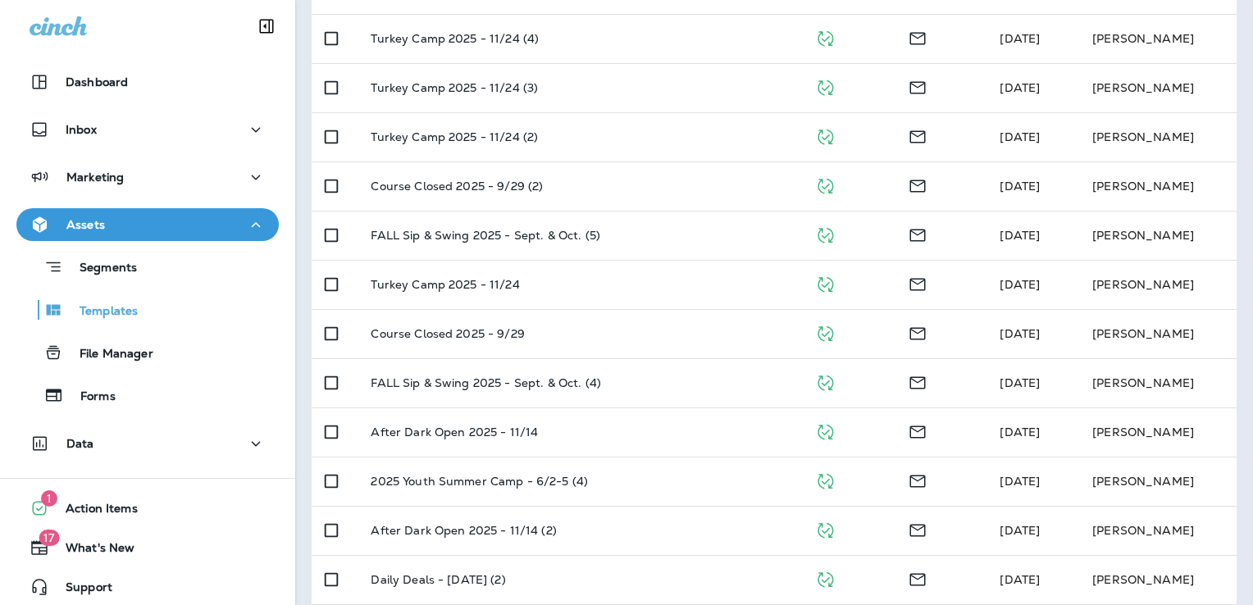
click at [148, 242] on div "Segments Templates File Manager Forms" at bounding box center [147, 326] width 262 height 171
click at [148, 230] on div "Assets" at bounding box center [148, 225] width 236 height 21
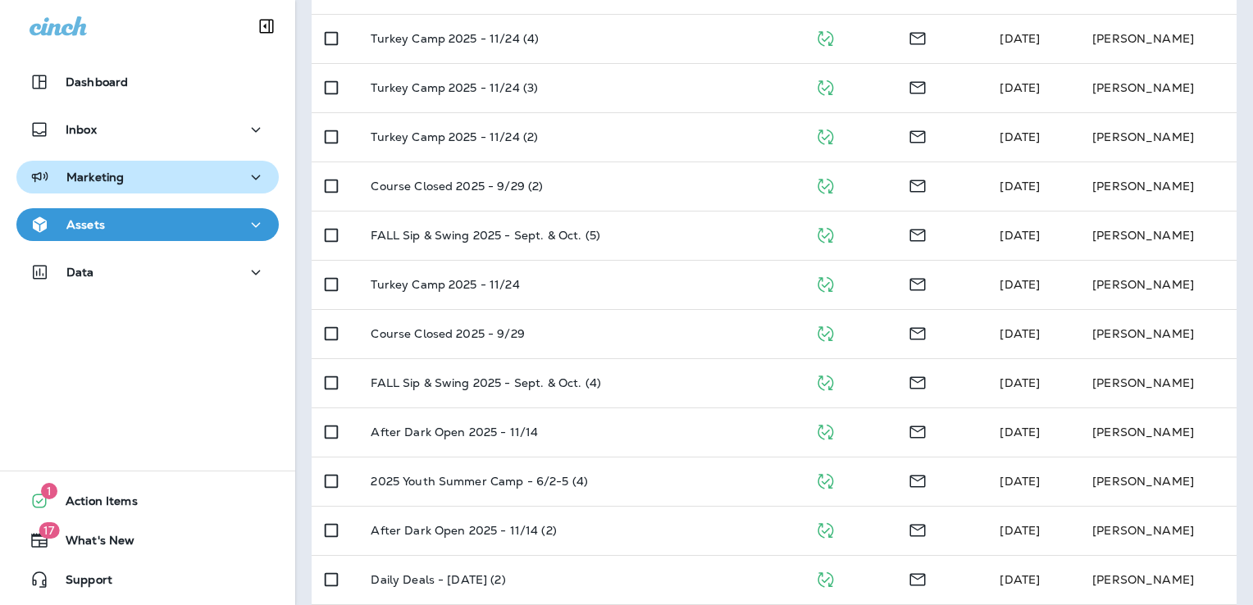
click at [153, 180] on div "Marketing" at bounding box center [148, 177] width 236 height 21
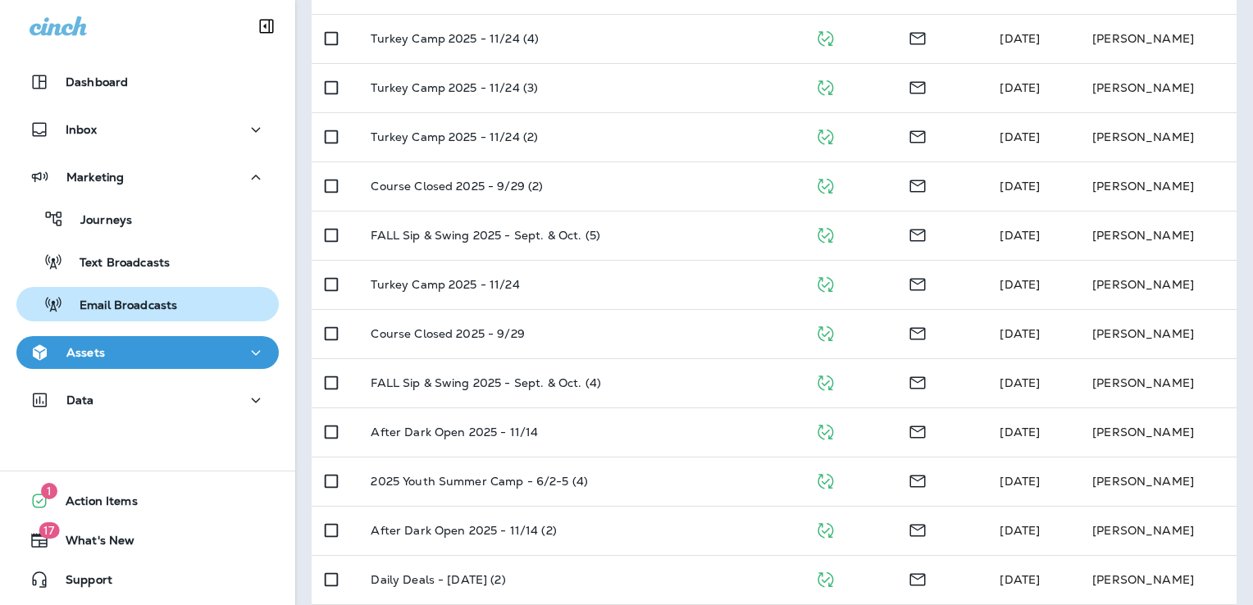
click at [164, 307] on p "Email Broadcasts" at bounding box center [120, 307] width 114 height 16
